Goal: Information Seeking & Learning: Learn about a topic

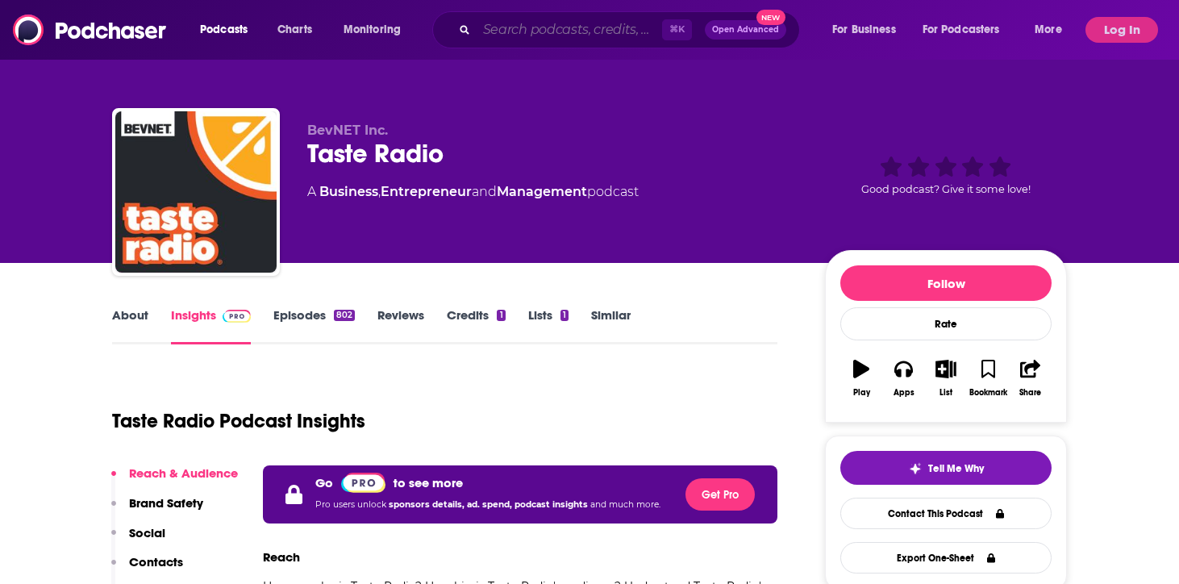
click at [584, 26] on input "Search podcasts, credits, & more..." at bounding box center [569, 30] width 185 height 26
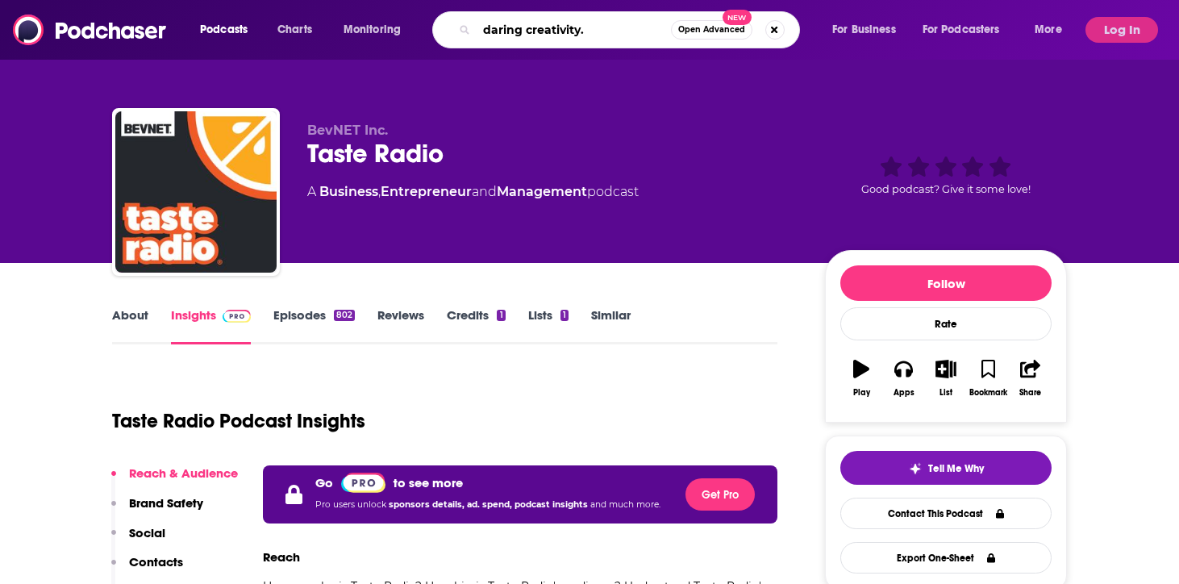
type input "daring creativity."
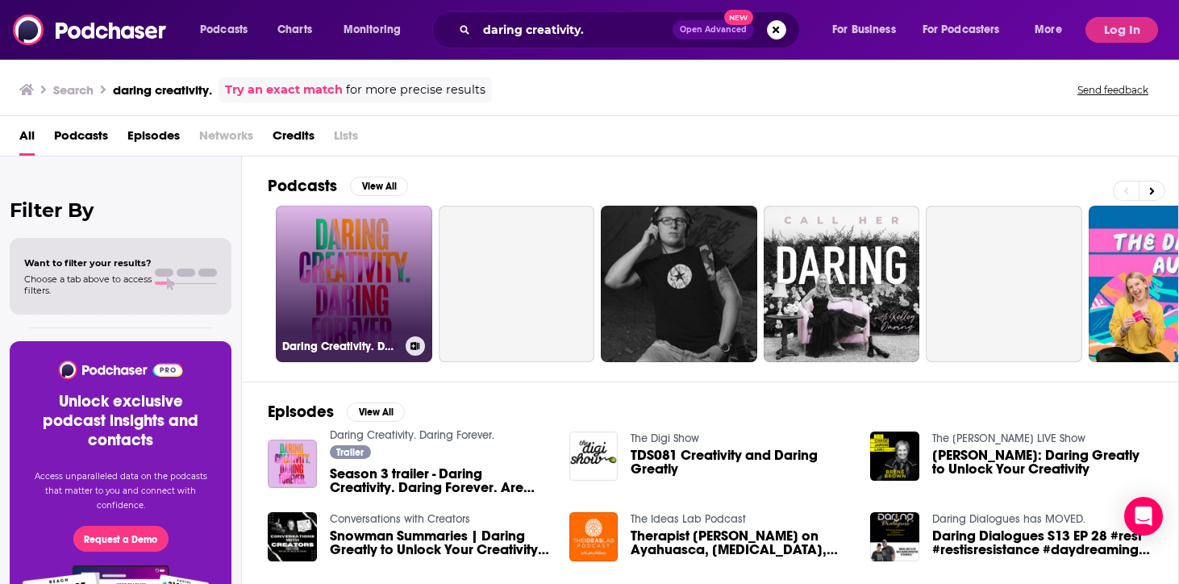
click at [367, 291] on link "Daring Creativity. Daring Forever." at bounding box center [354, 284] width 156 height 156
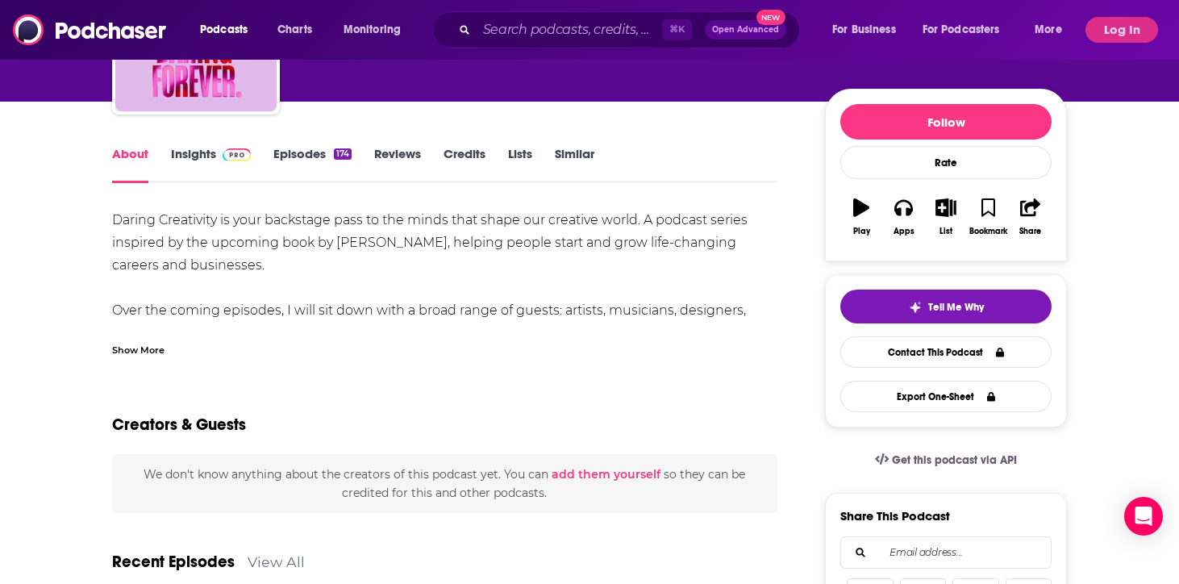
scroll to position [155, 0]
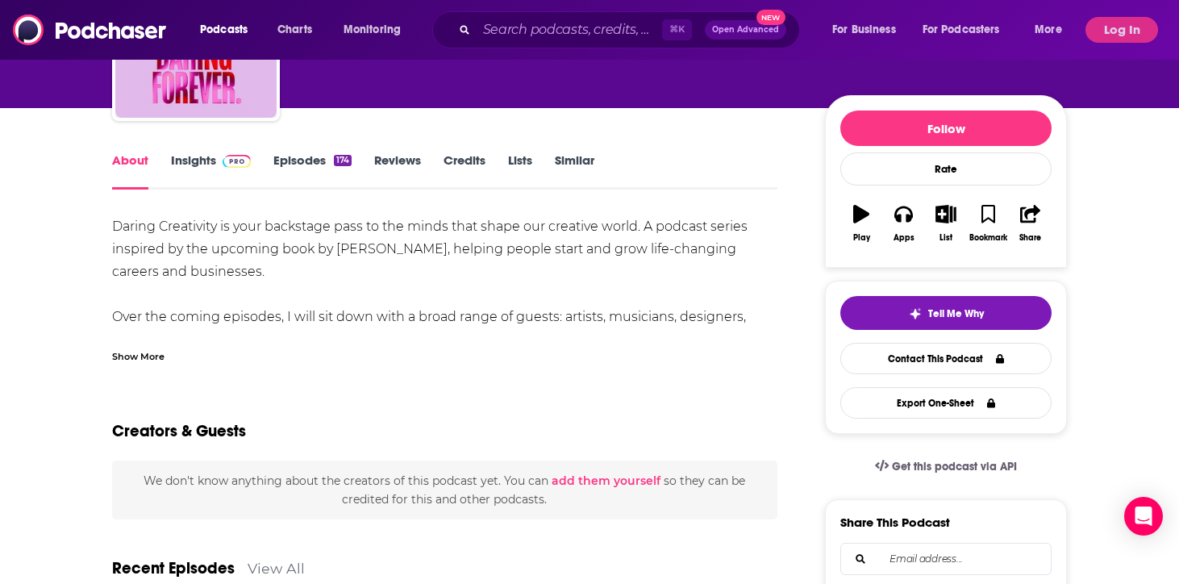
click at [200, 157] on link "Insights" at bounding box center [211, 170] width 80 height 37
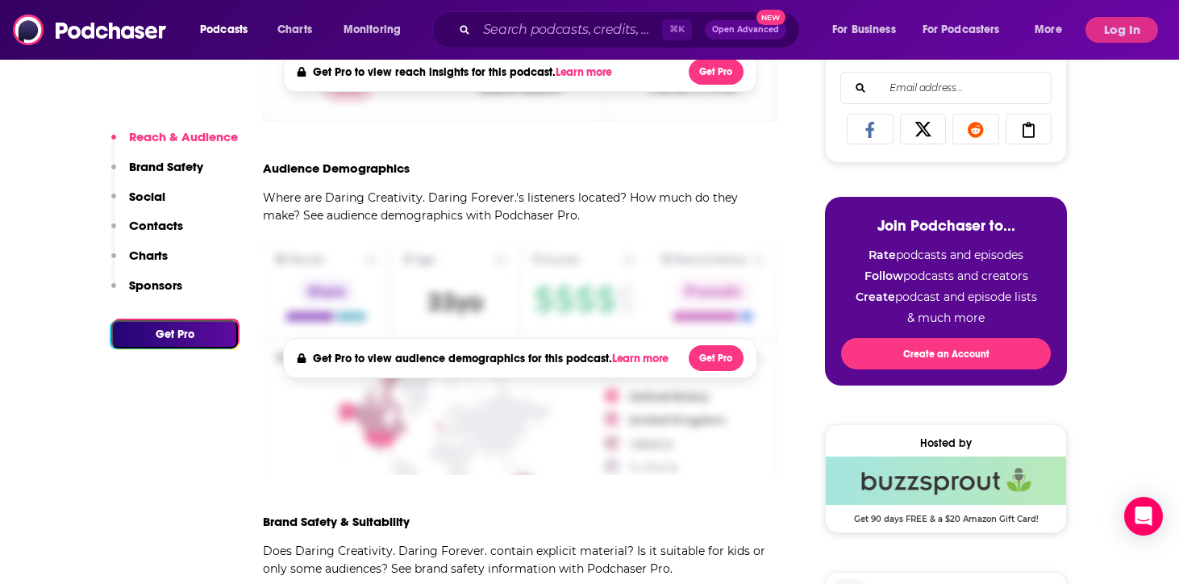
scroll to position [462, 0]
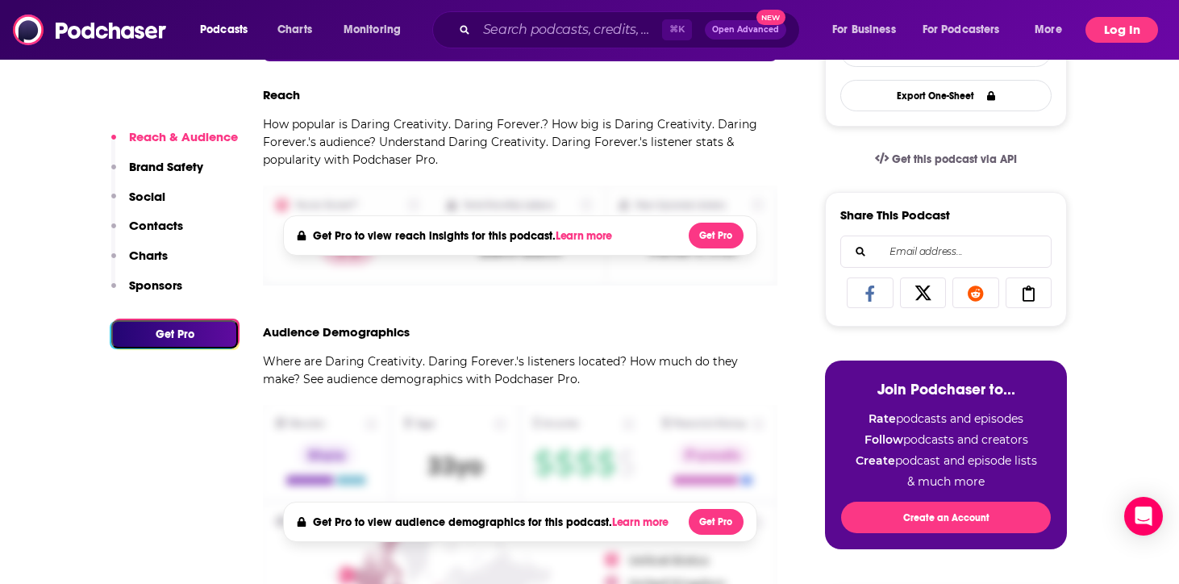
click at [1123, 30] on button "Log In" at bounding box center [1121, 30] width 73 height 26
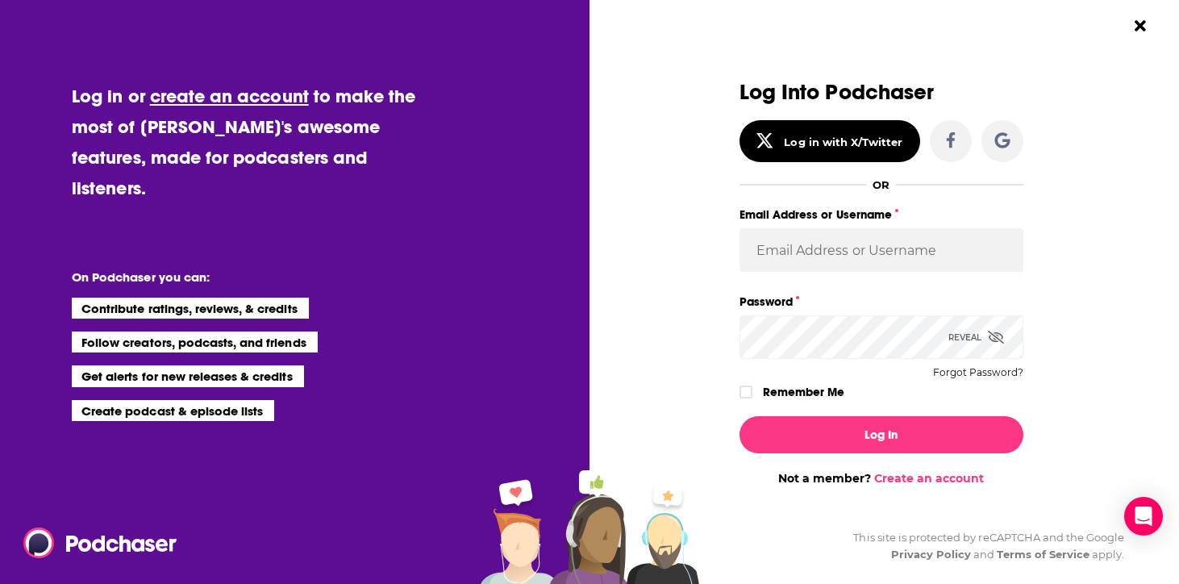
click at [893, 225] on div "Email Address or Username" at bounding box center [881, 238] width 284 height 68
click at [864, 244] on input "Email Address or Username" at bounding box center [881, 250] width 284 height 44
paste input "[PERSON_NAME][EMAIL_ADDRESS][PERSON_NAME][DOMAIN_NAME]"
type input "[PERSON_NAME][EMAIL_ADDRESS][PERSON_NAME][DOMAIN_NAME]"
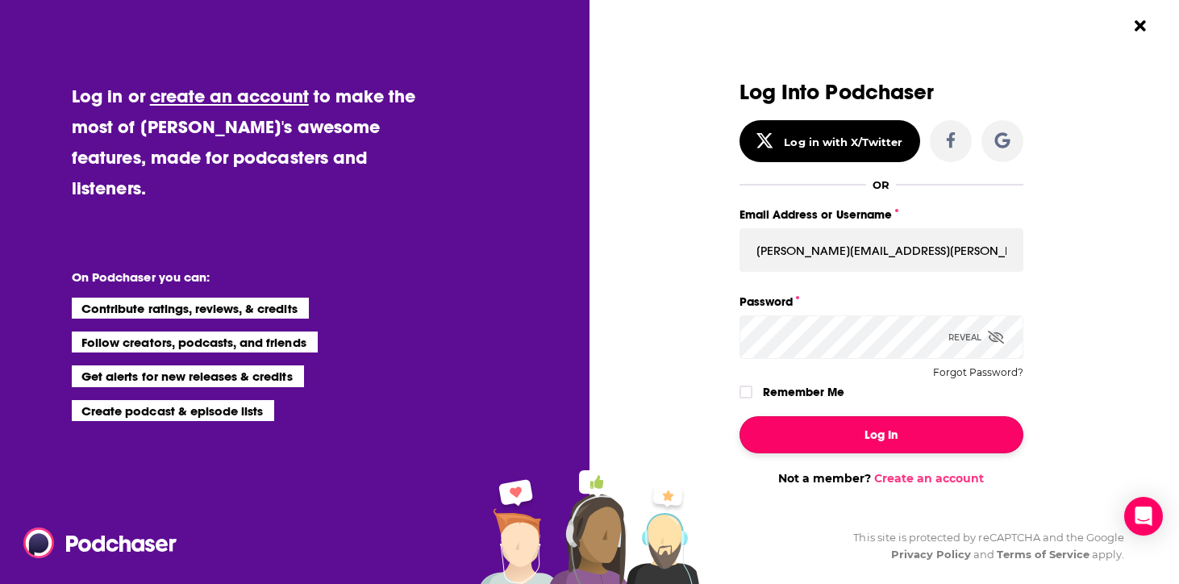
click at [912, 432] on button "Log In" at bounding box center [881, 434] width 284 height 37
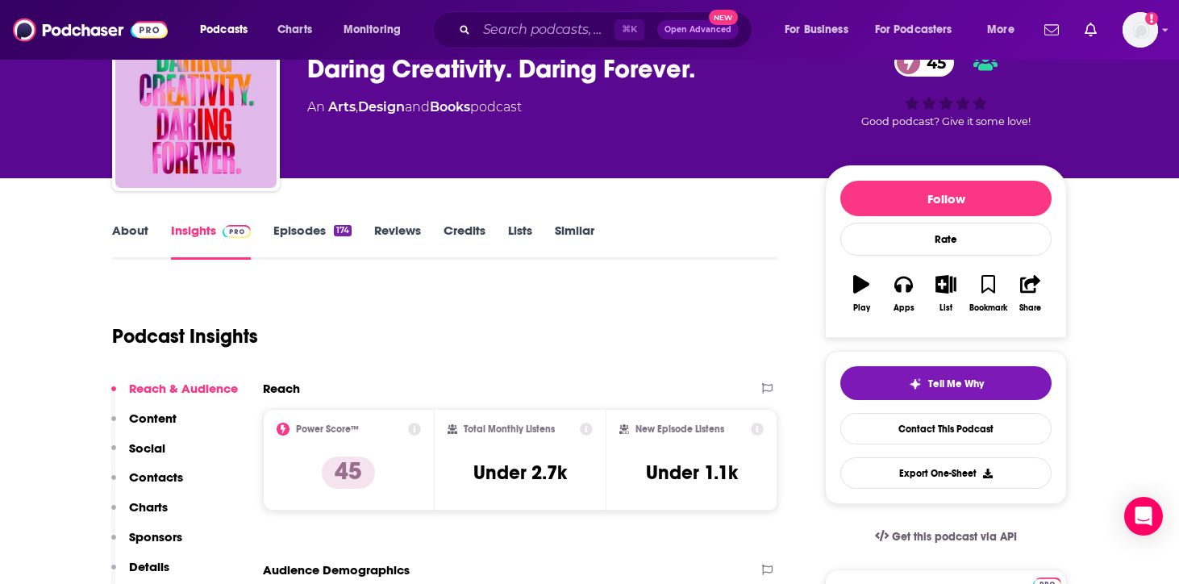
scroll to position [69, 0]
